Goal: Task Accomplishment & Management: Use online tool/utility

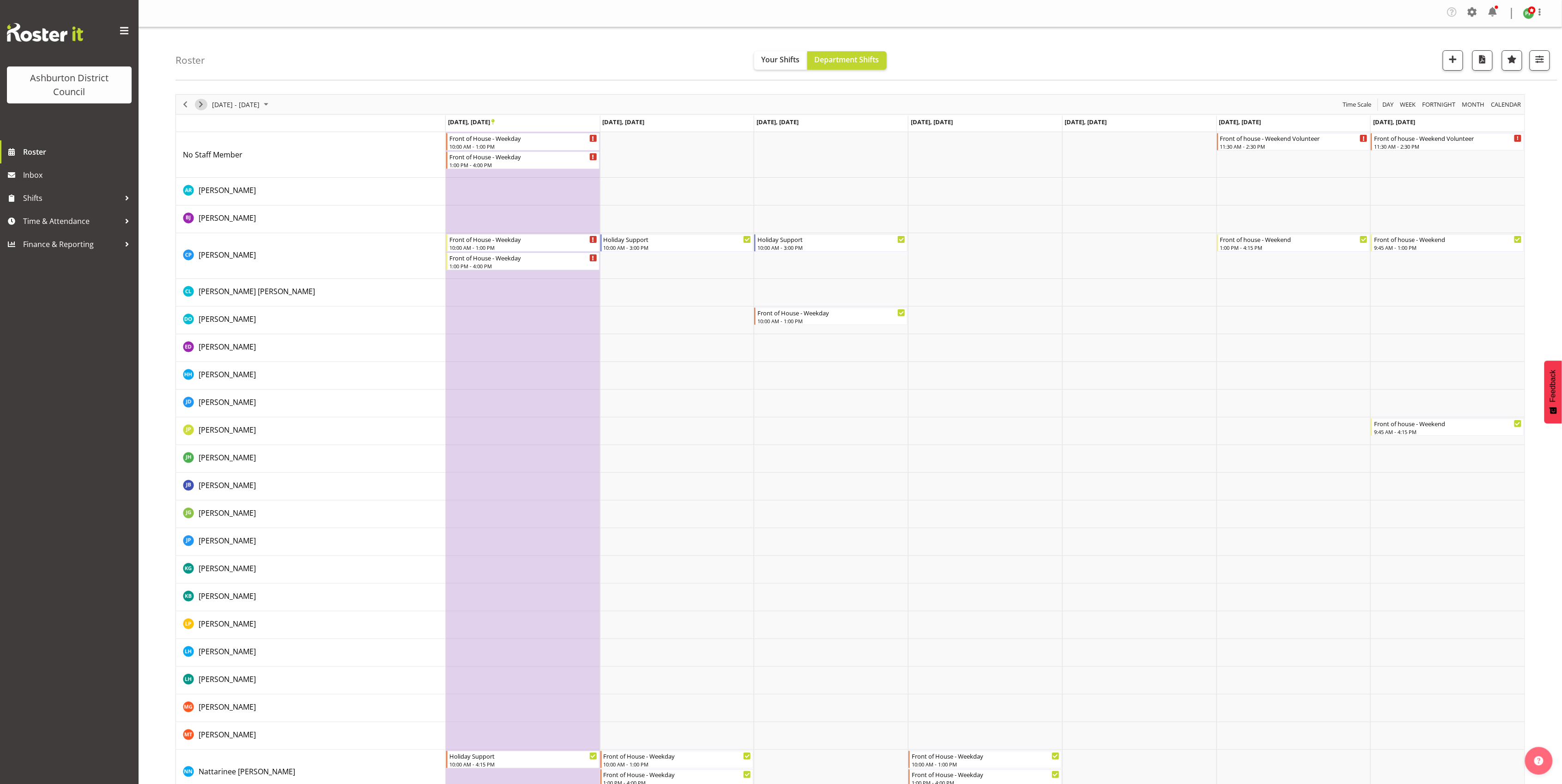
click at [199, 106] on span "Next" at bounding box center [201, 104] width 11 height 12
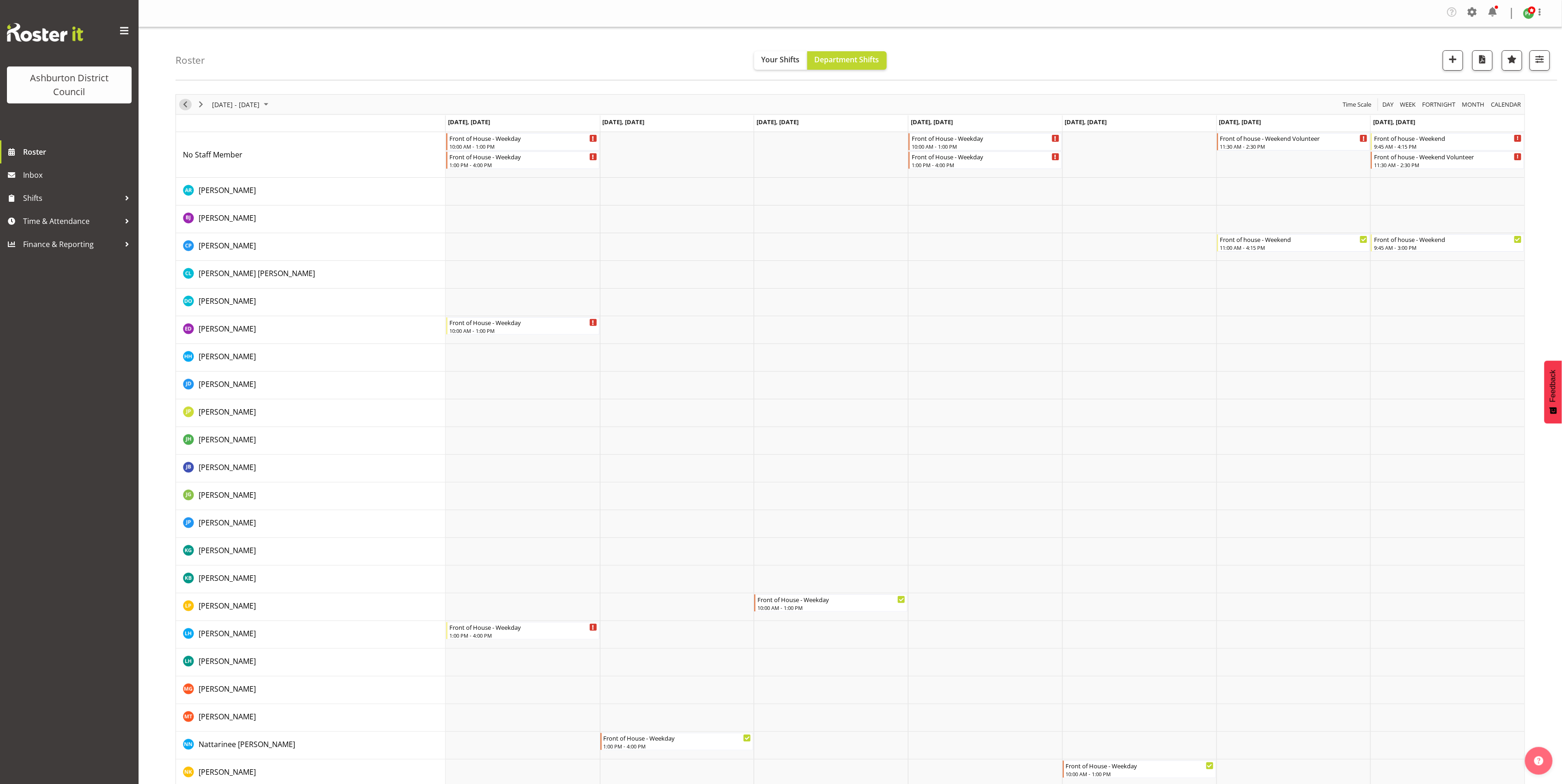
click at [185, 105] on span "Previous" at bounding box center [185, 104] width 11 height 12
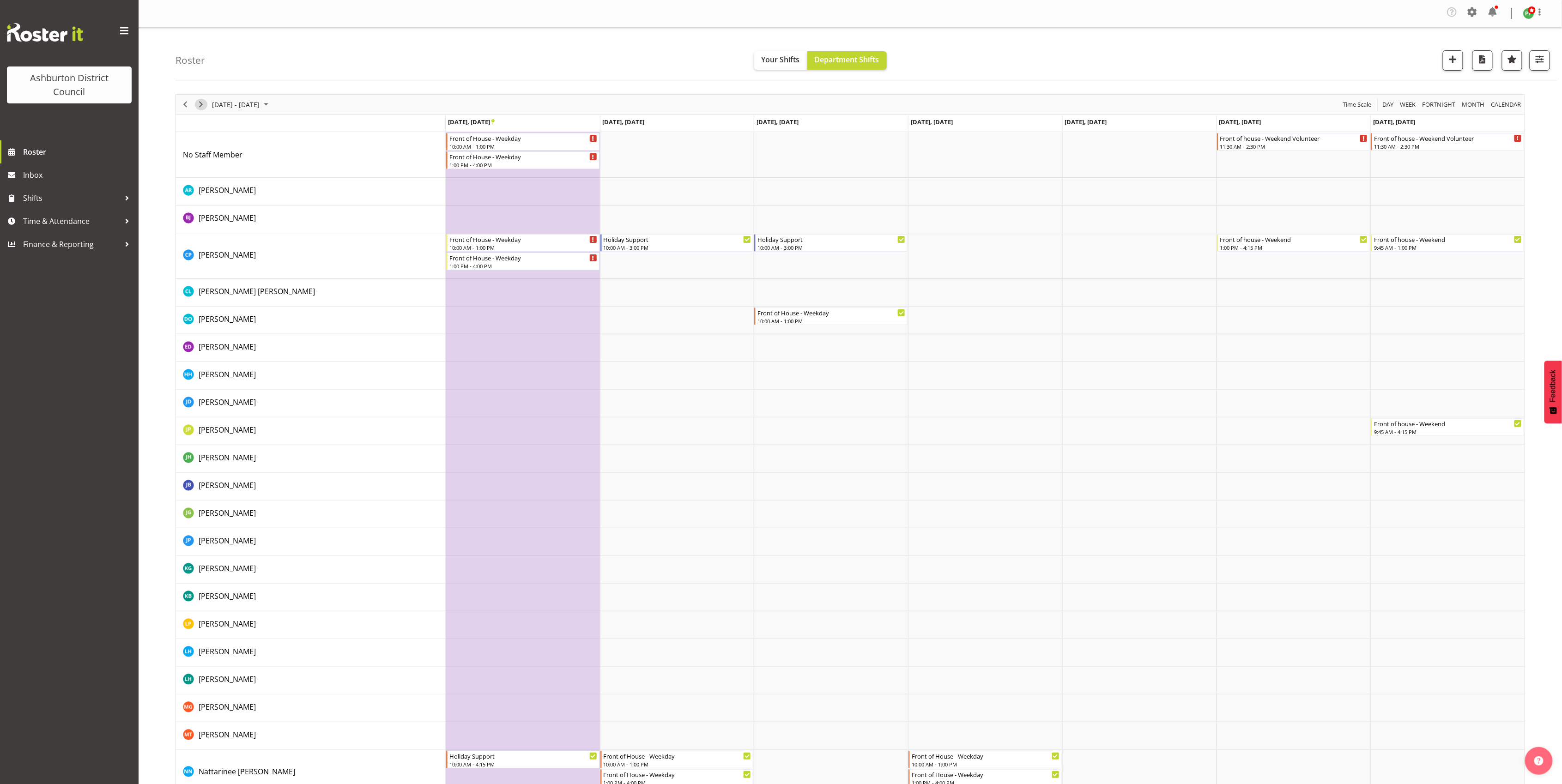
click at [202, 105] on span "Next" at bounding box center [201, 104] width 11 height 12
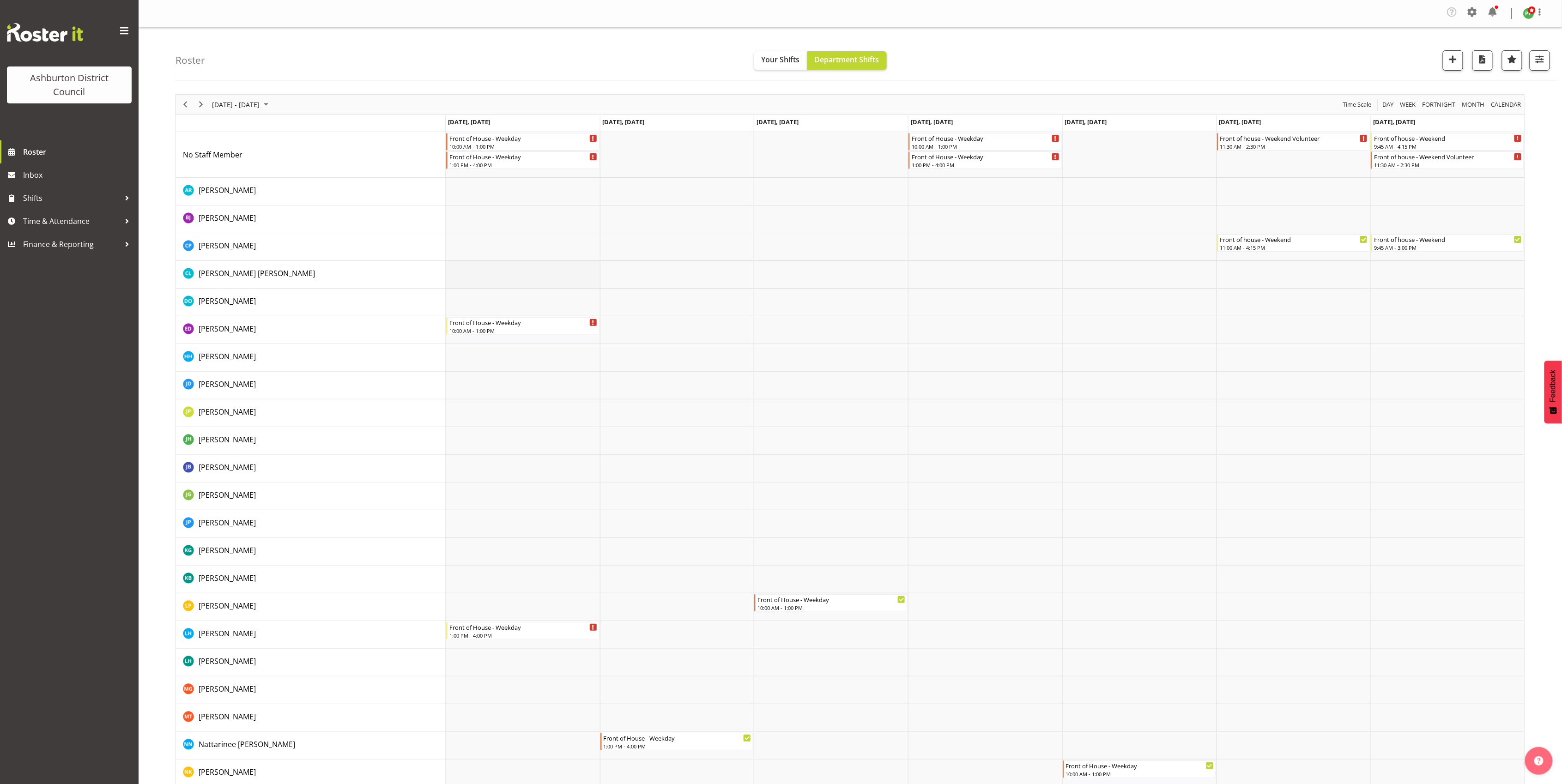
scroll to position [196, 0]
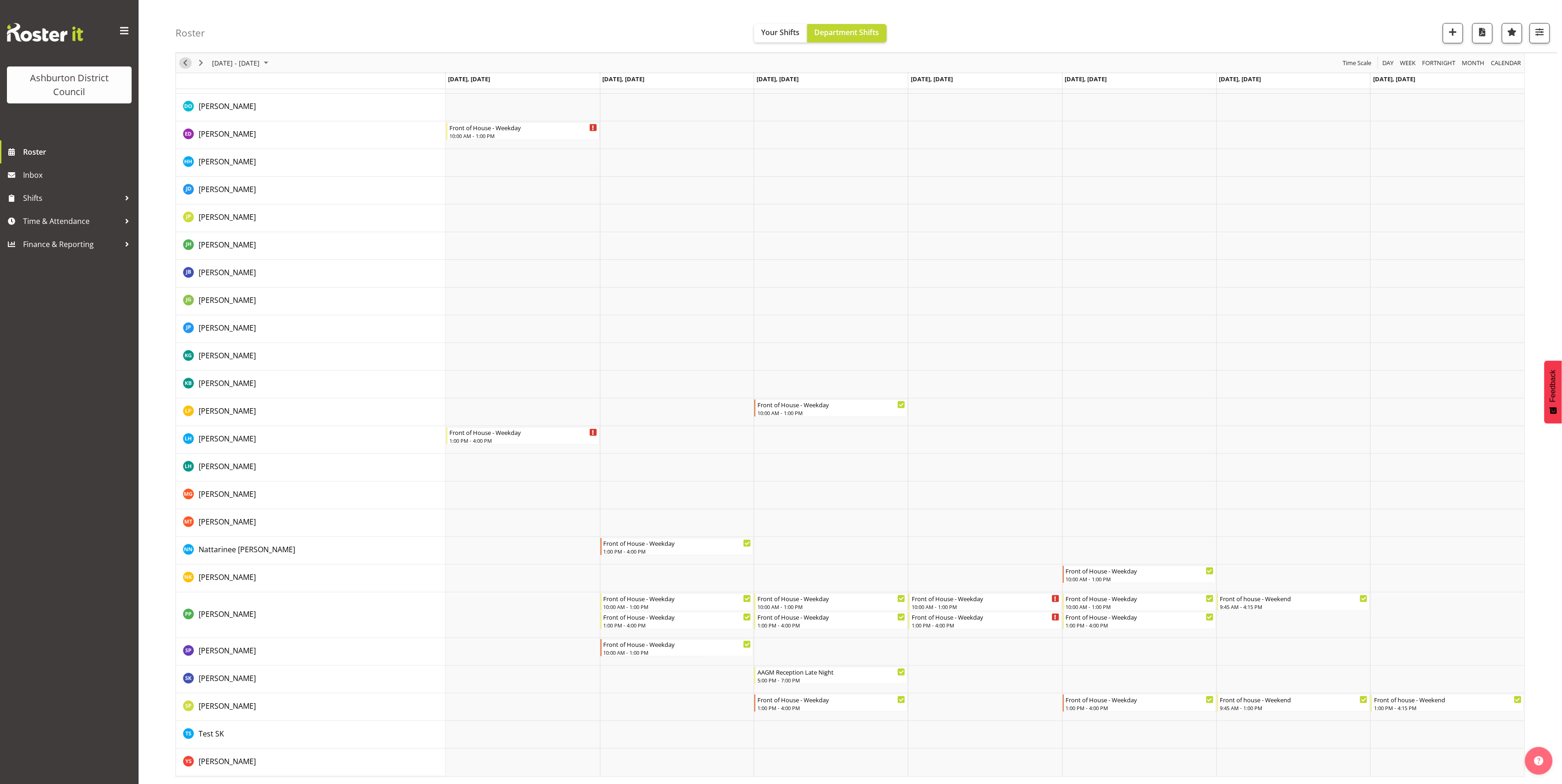
click at [187, 62] on span "Previous" at bounding box center [185, 63] width 11 height 12
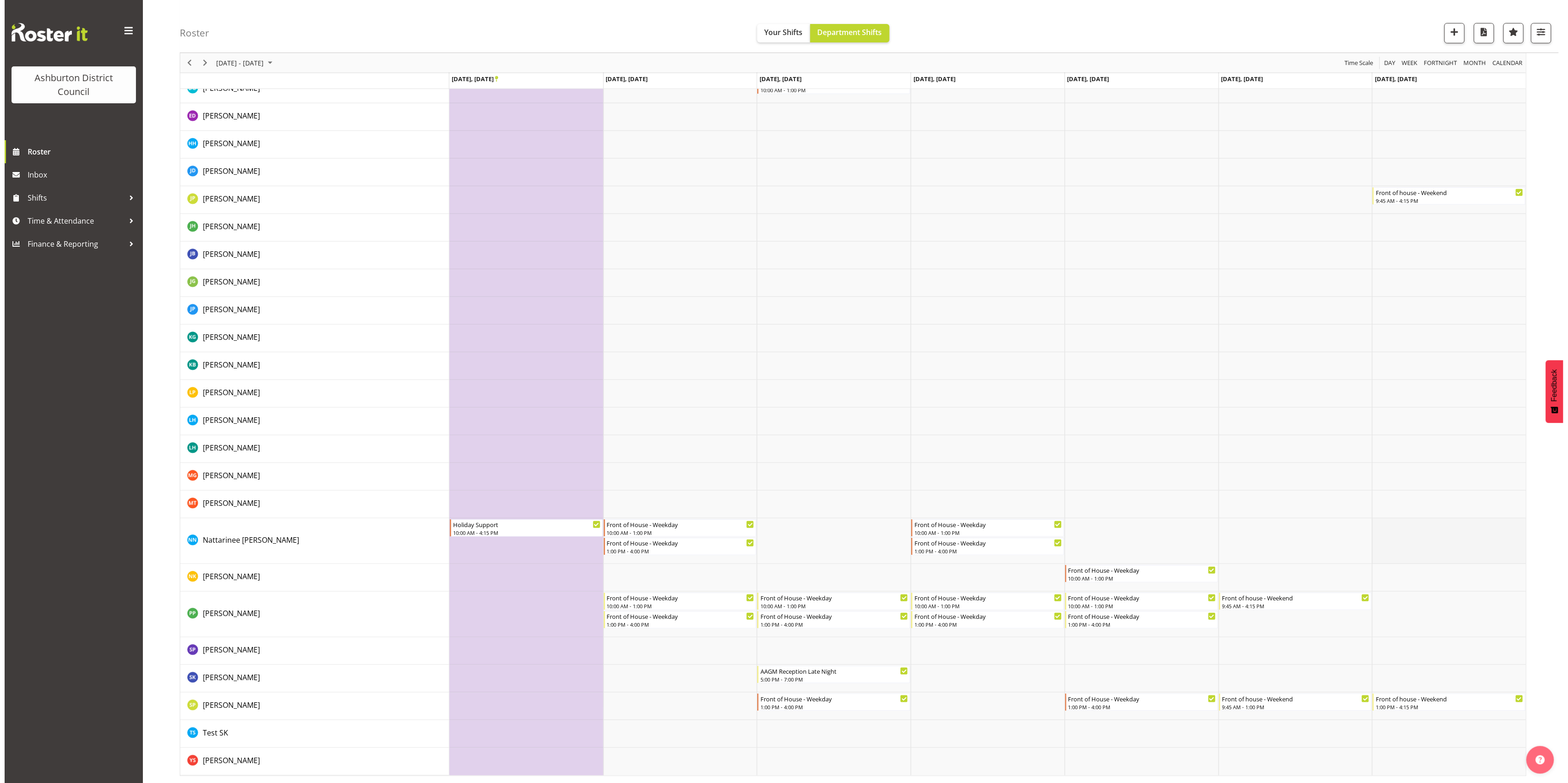
scroll to position [26, 0]
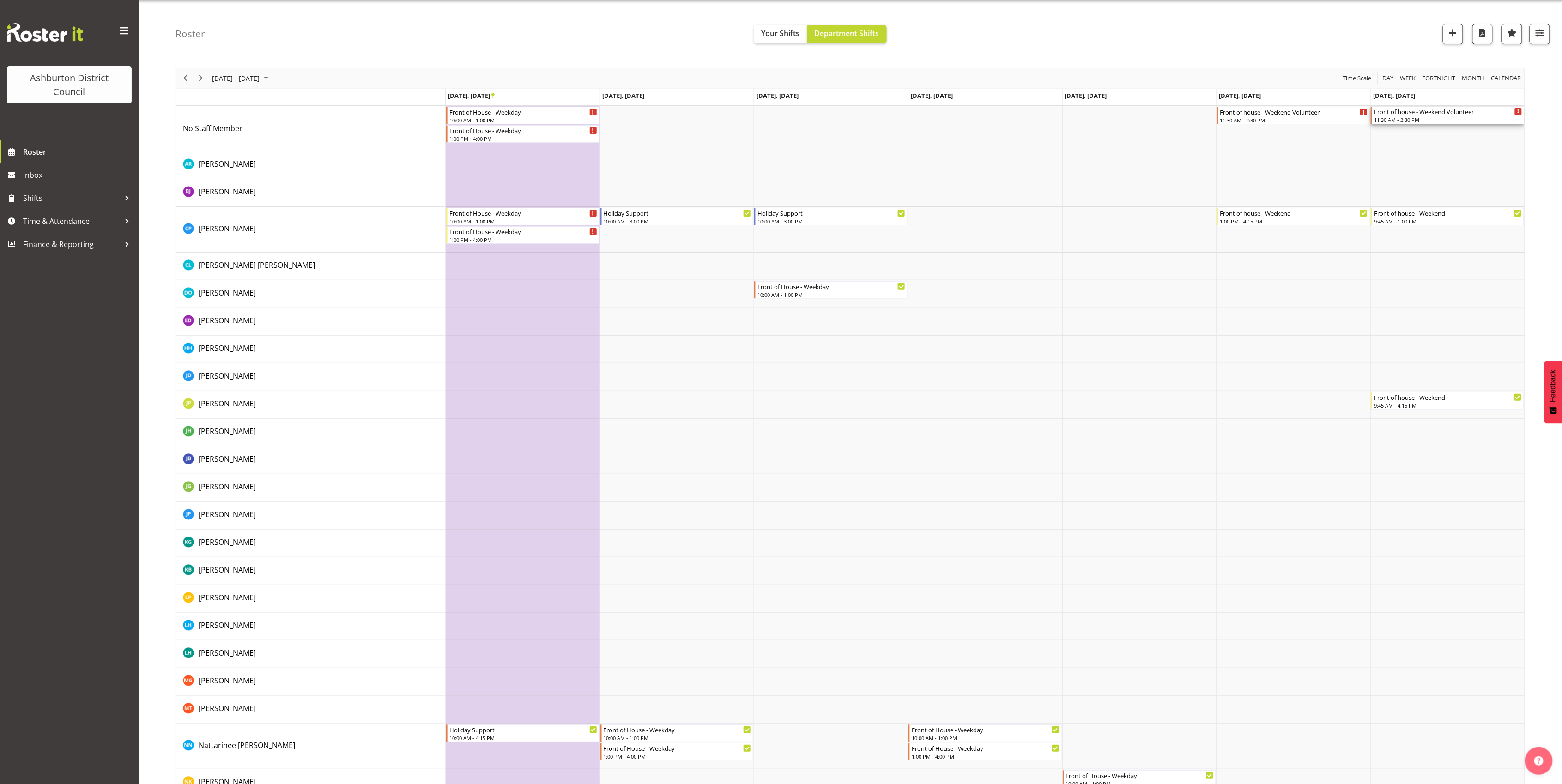
click at [1440, 115] on div "Front of house - Weekend Volunteer" at bounding box center [1448, 111] width 148 height 9
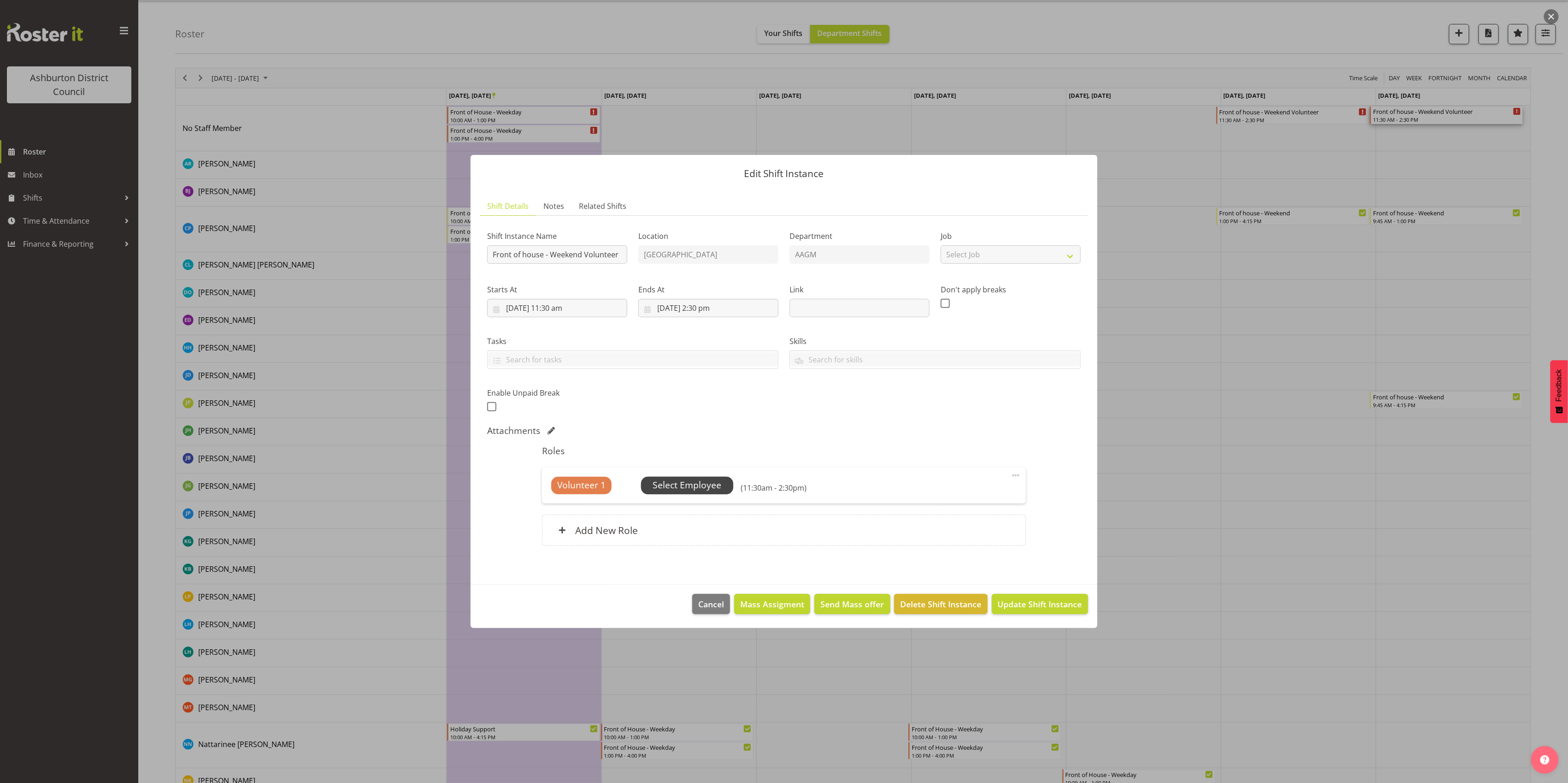
click at [690, 482] on span "Select Employee" at bounding box center [687, 485] width 69 height 13
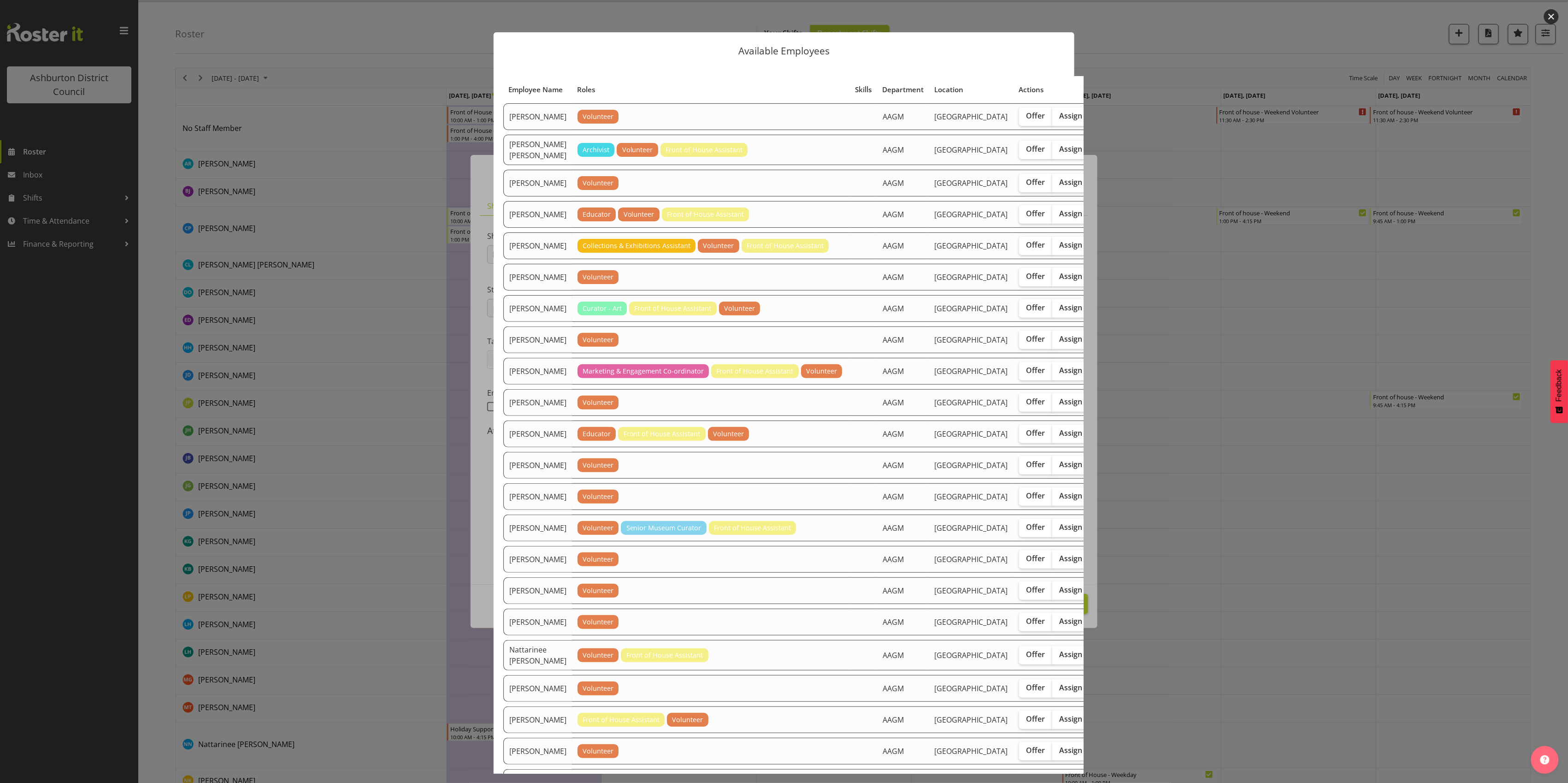
scroll to position [358, 0]
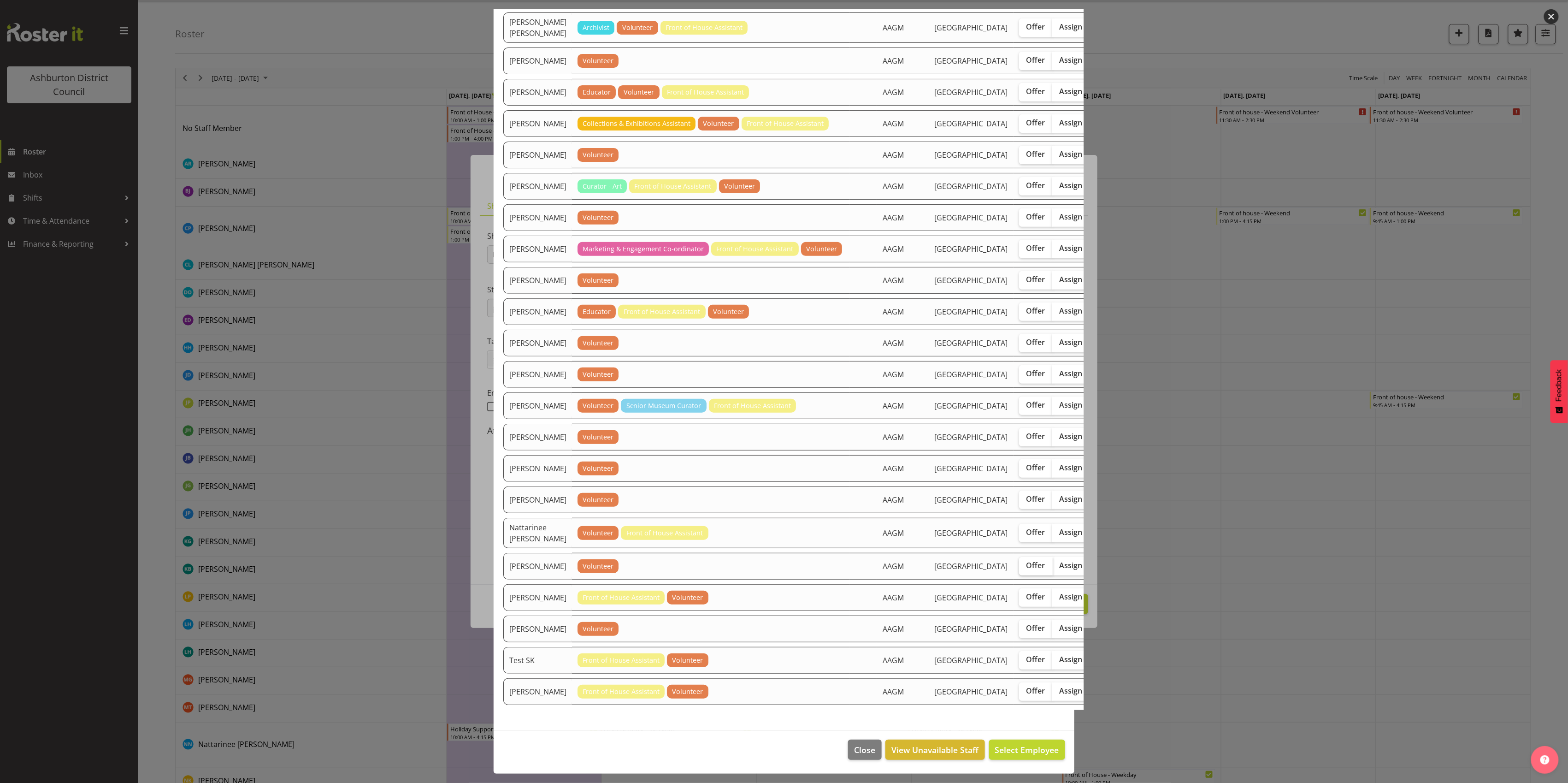
click at [1026, 570] on span "Offer" at bounding box center [1035, 565] width 19 height 9
click at [1019, 569] on input "Offer" at bounding box center [1022, 566] width 6 height 6
checkbox input "true"
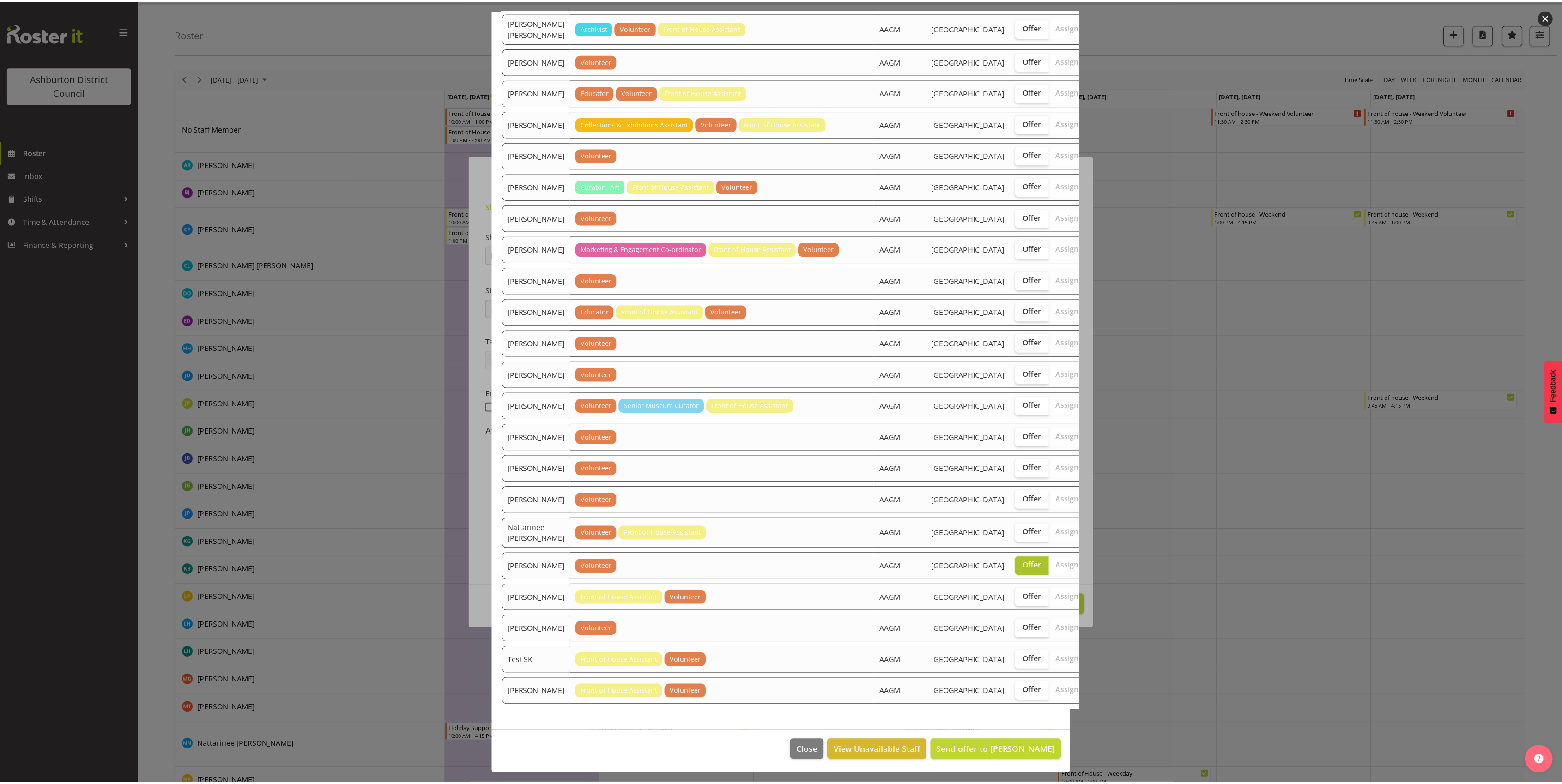
scroll to position [465, 0]
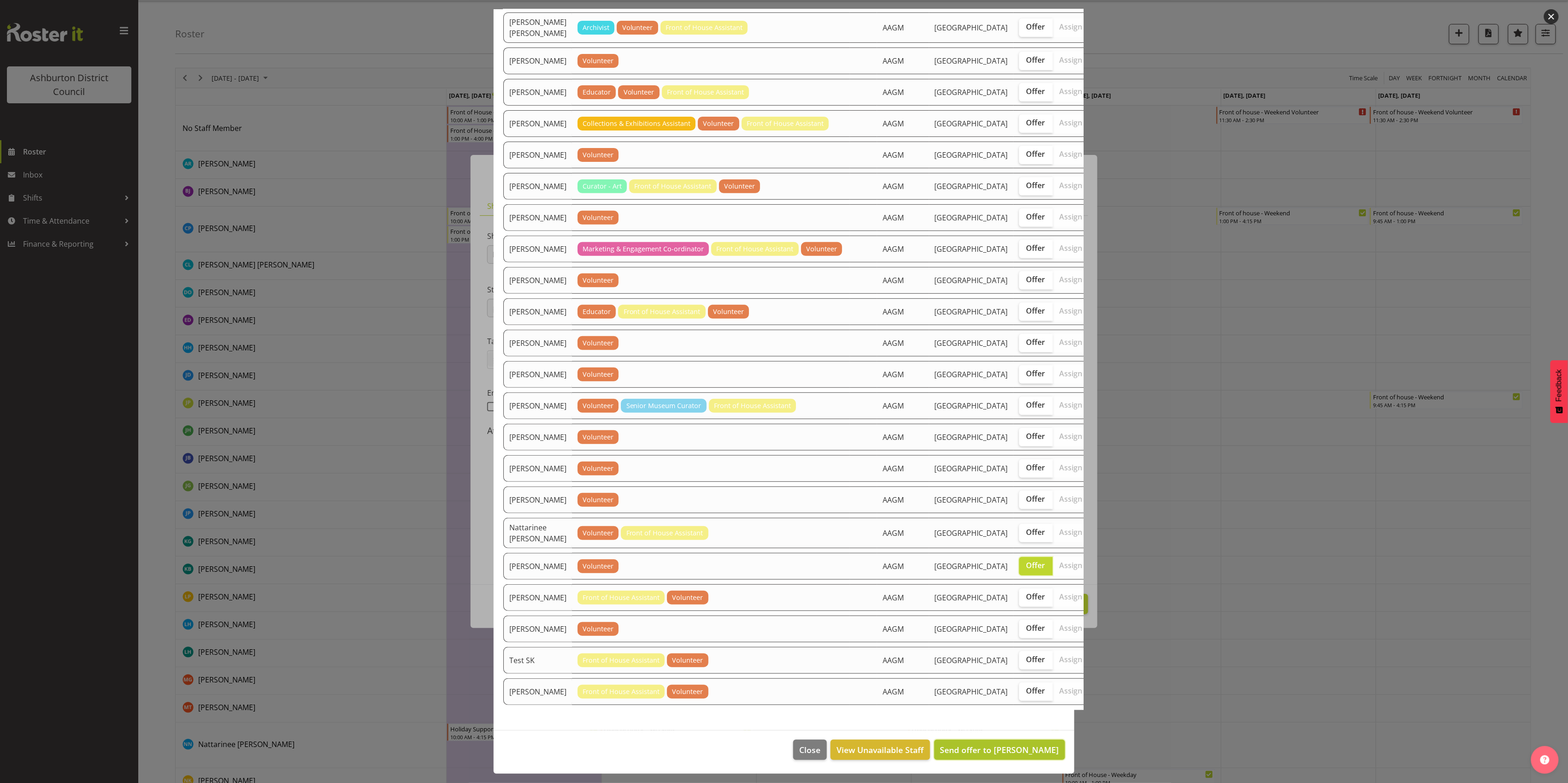
click at [971, 753] on span "Send offer to [PERSON_NAME]" at bounding box center [999, 750] width 119 height 11
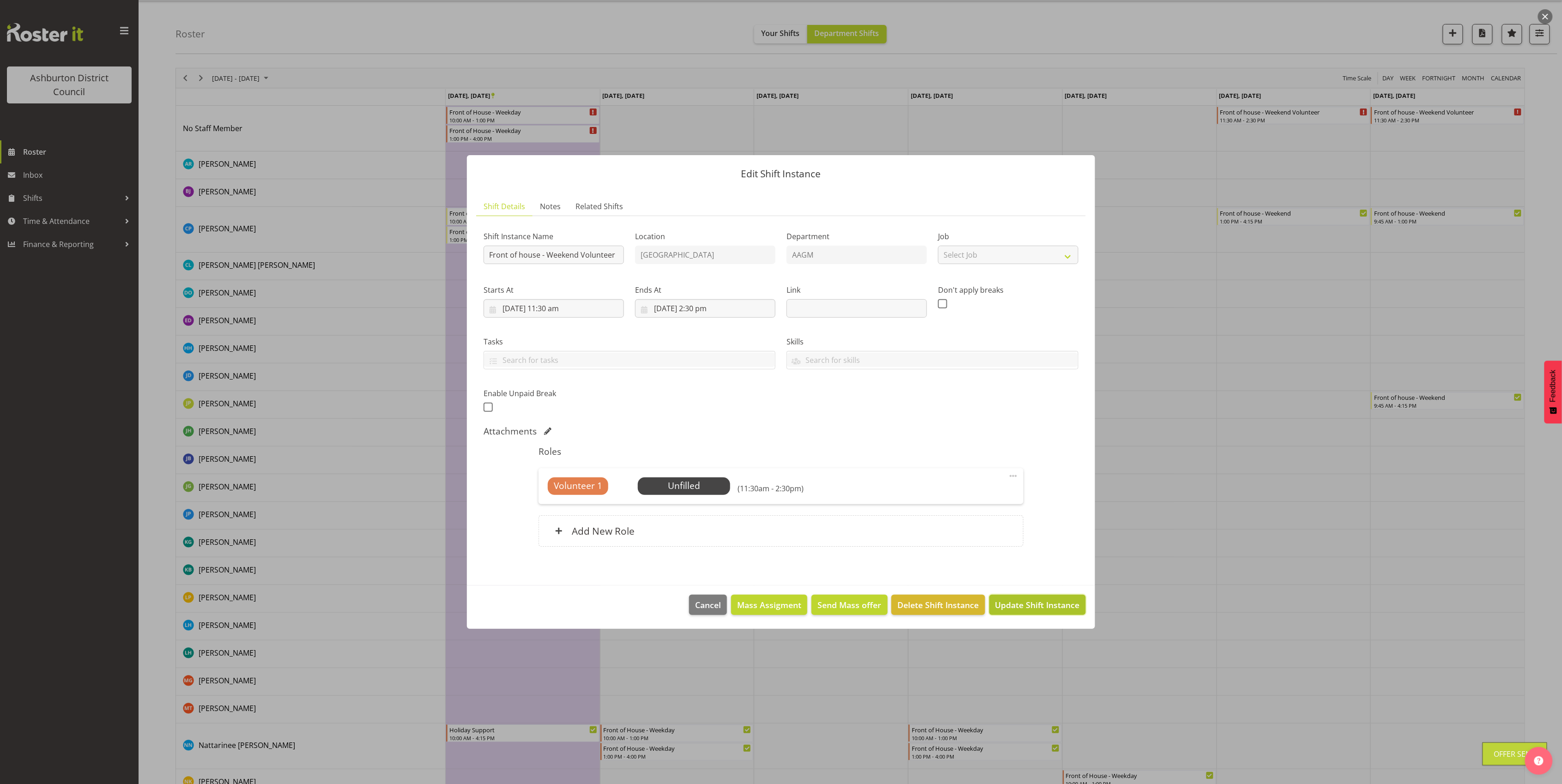
click at [1004, 600] on span "Update Shift Instance" at bounding box center [1037, 605] width 85 height 12
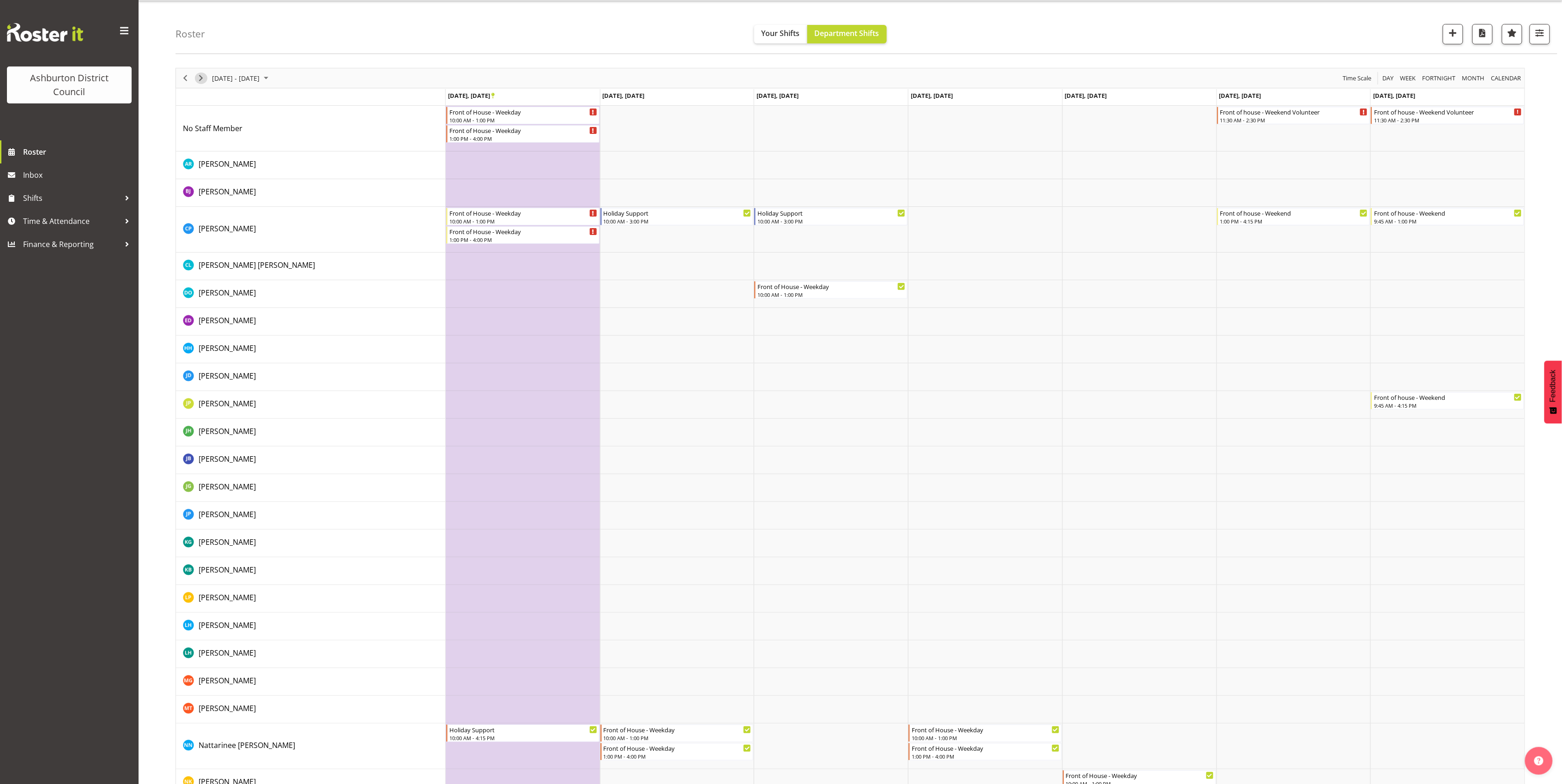
click at [199, 79] on span "Next" at bounding box center [201, 78] width 11 height 12
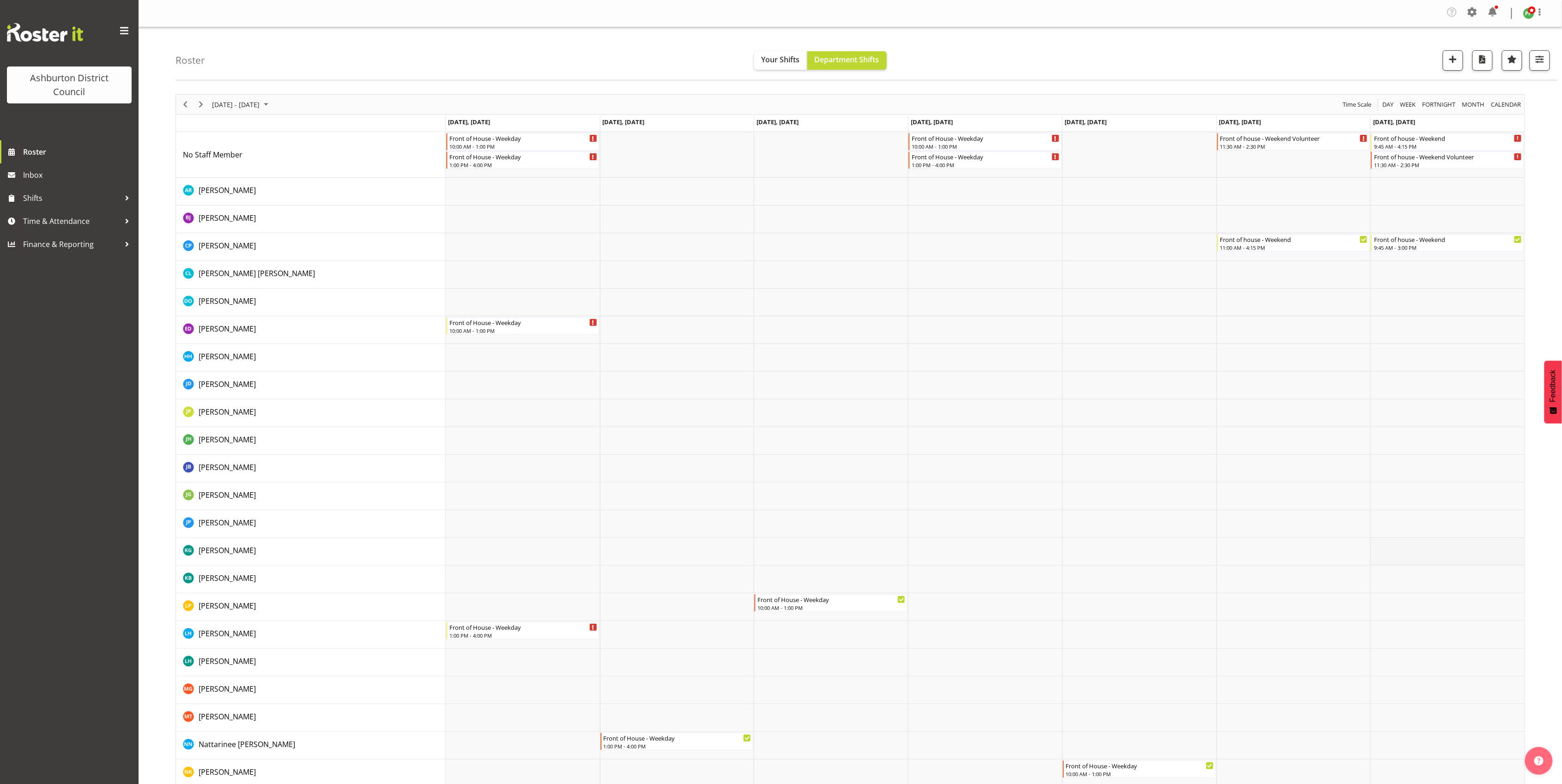
scroll to position [51, 0]
